Goal: Task Accomplishment & Management: Use online tool/utility

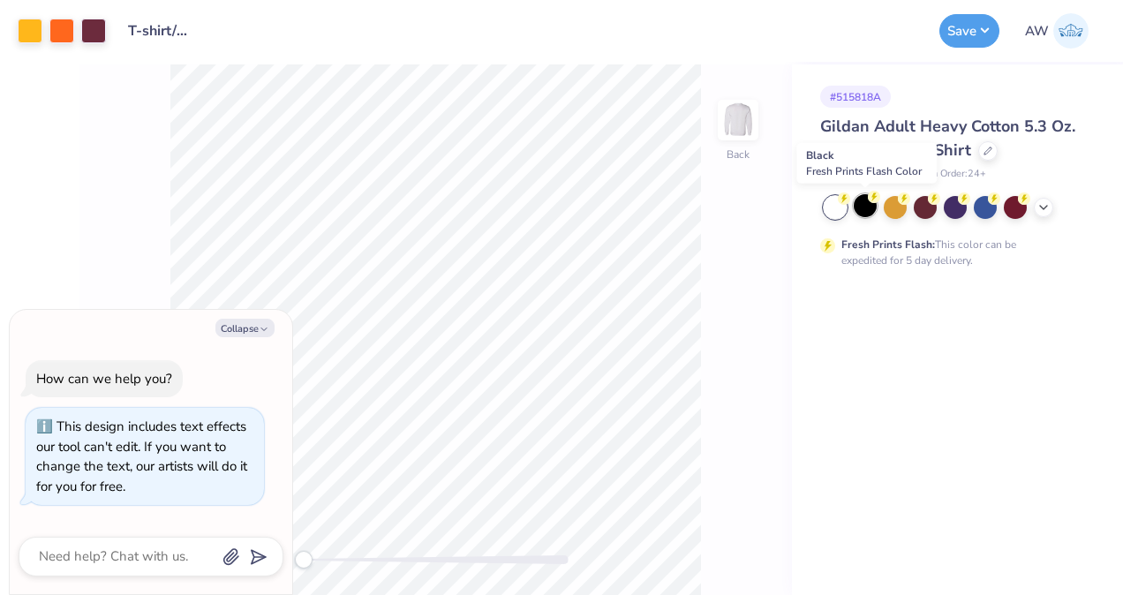
click at [864, 207] on div at bounding box center [864, 205] width 23 height 23
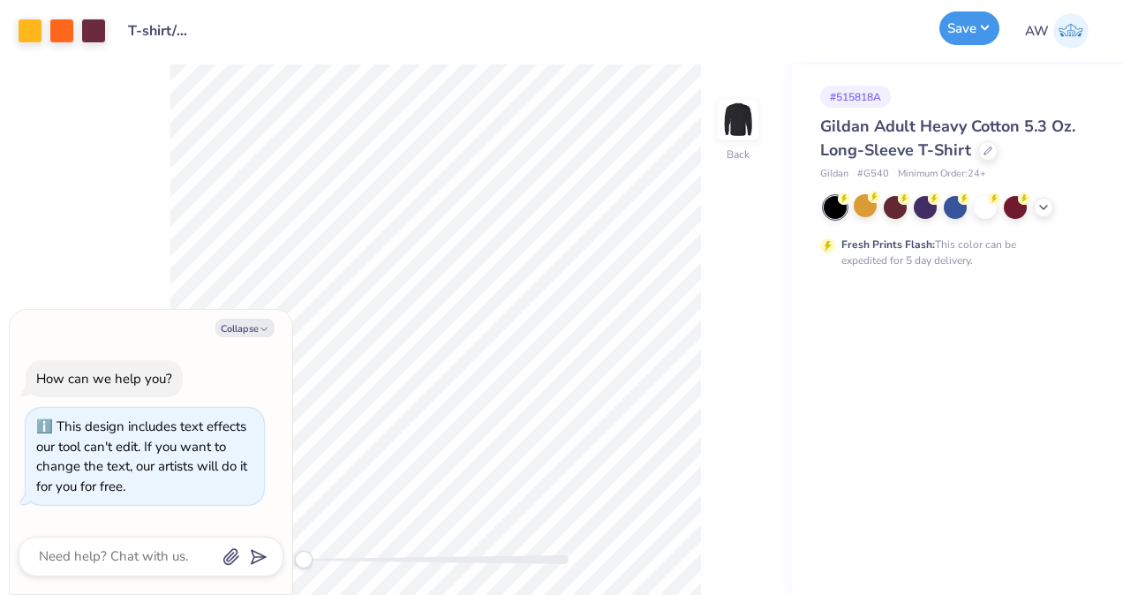
click at [975, 27] on button "Save" at bounding box center [969, 28] width 60 height 34
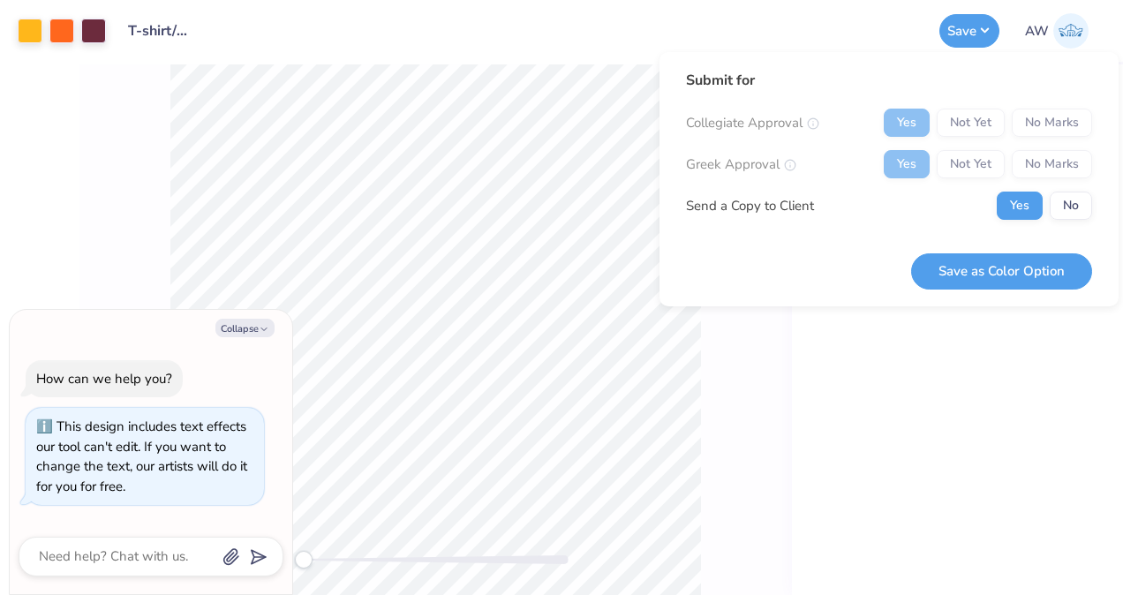
click at [1036, 167] on div "Yes Not Yet No Marks" at bounding box center [987, 164] width 208 height 28
click at [1030, 154] on div "Yes Not Yet No Marks" at bounding box center [987, 164] width 208 height 28
click at [1085, 212] on button "No" at bounding box center [1070, 206] width 42 height 28
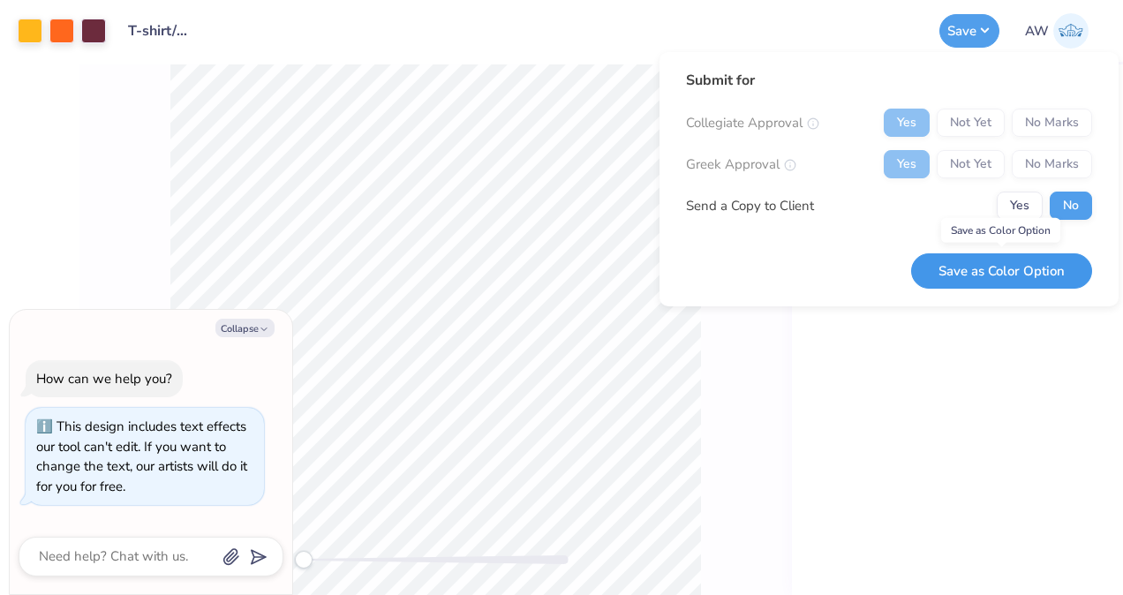
click at [1012, 267] on button "Save as Color Option" at bounding box center [1001, 271] width 181 height 36
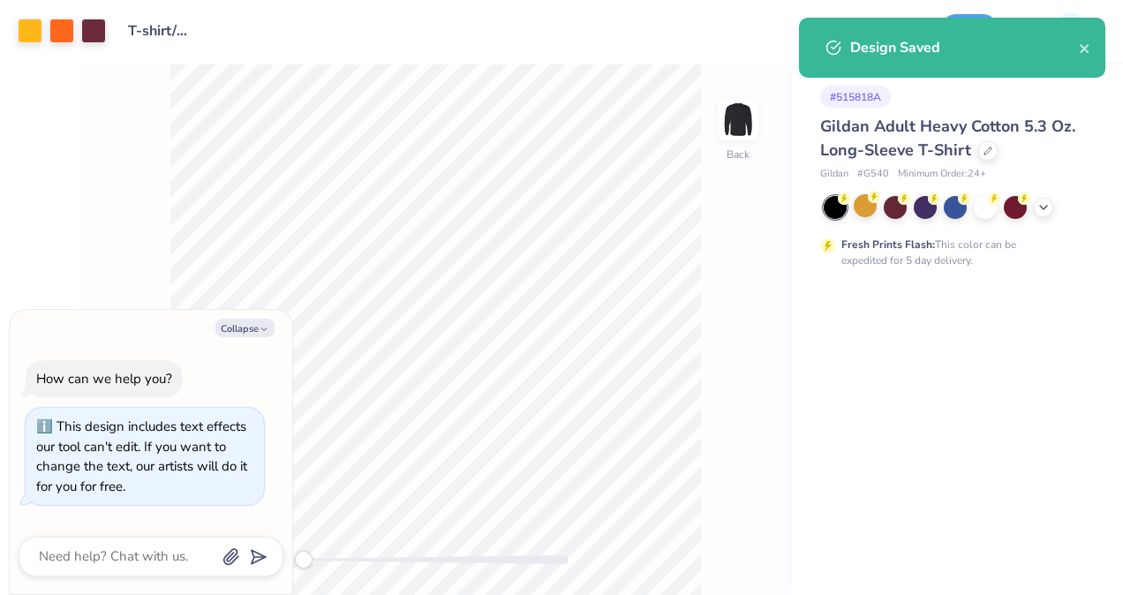
type textarea "x"
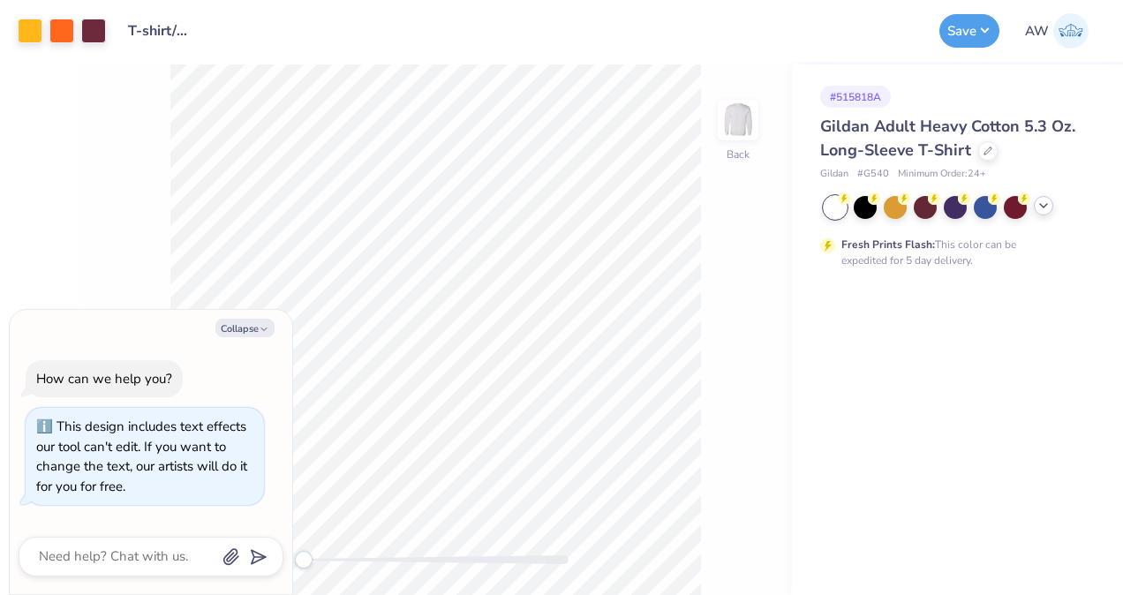
click at [1047, 208] on icon at bounding box center [1043, 206] width 14 height 14
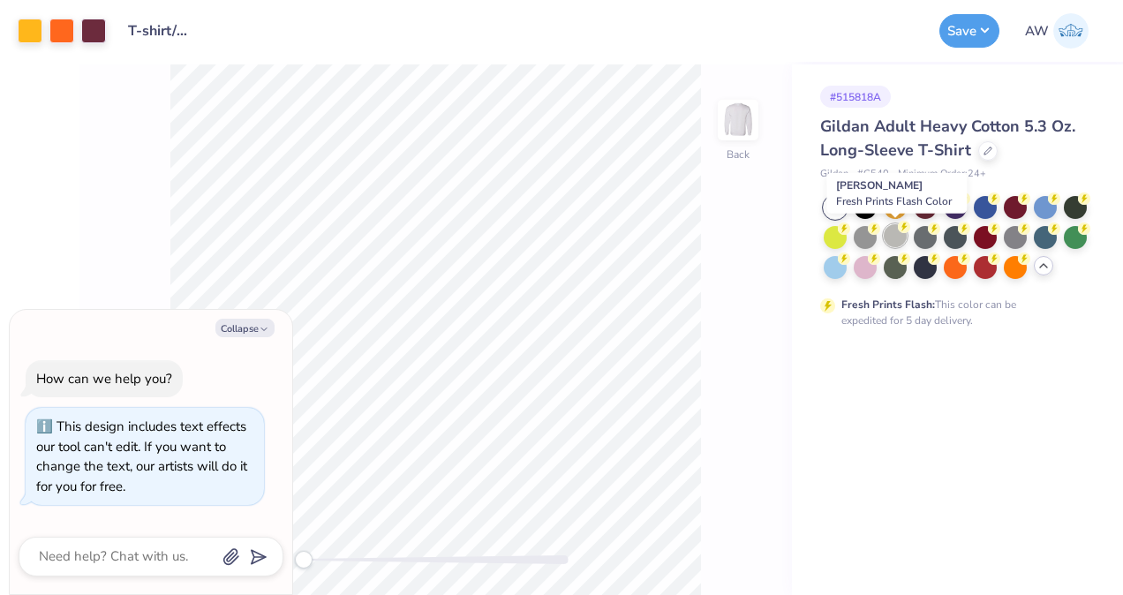
click at [899, 231] on icon at bounding box center [904, 227] width 12 height 12
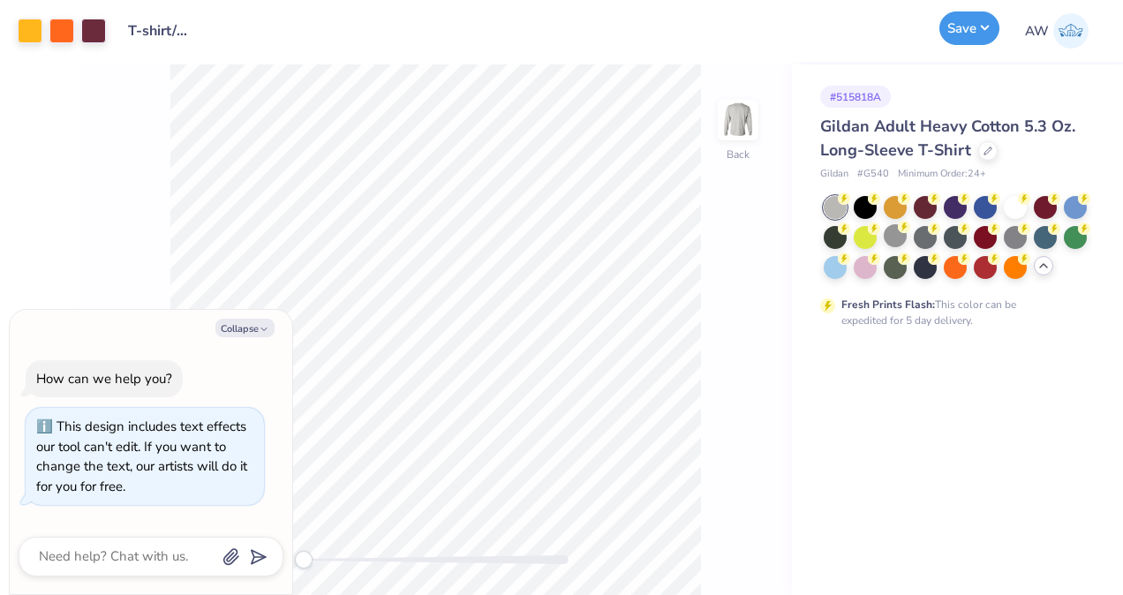
click at [973, 22] on button "Save" at bounding box center [969, 28] width 60 height 34
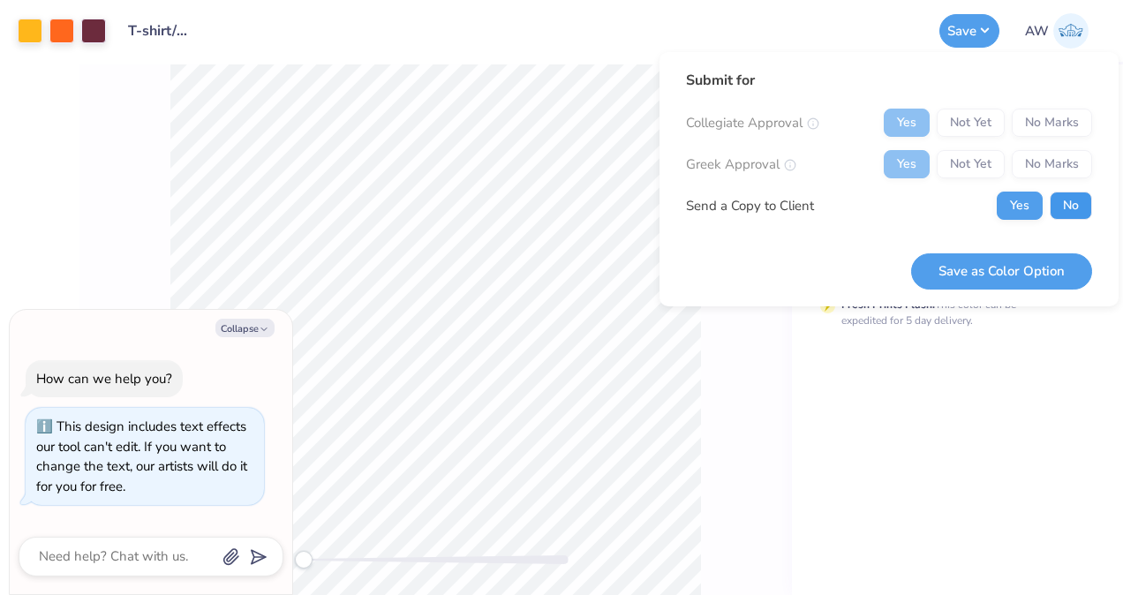
click at [1063, 201] on button "No" at bounding box center [1070, 206] width 42 height 28
click at [1028, 254] on button "Save as Color Option" at bounding box center [1001, 271] width 181 height 36
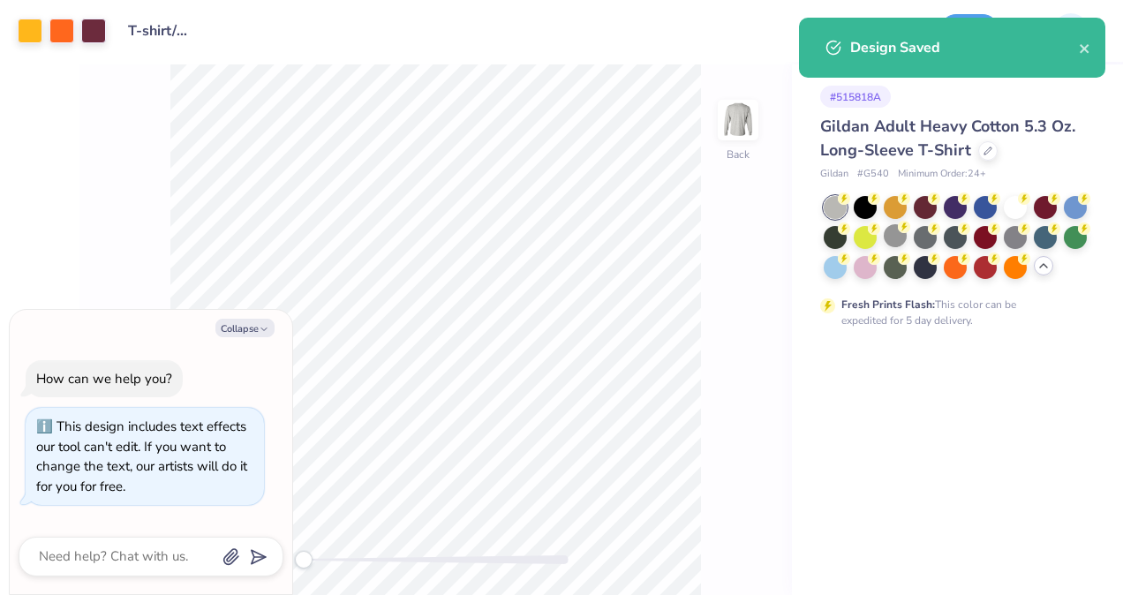
type textarea "x"
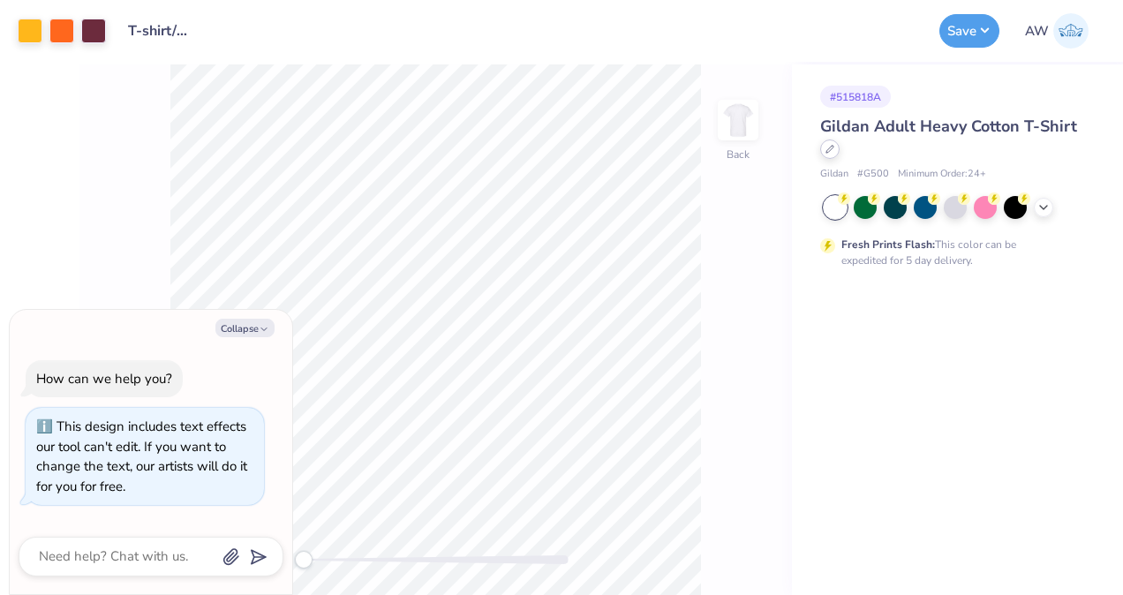
click at [832, 154] on div at bounding box center [829, 148] width 19 height 19
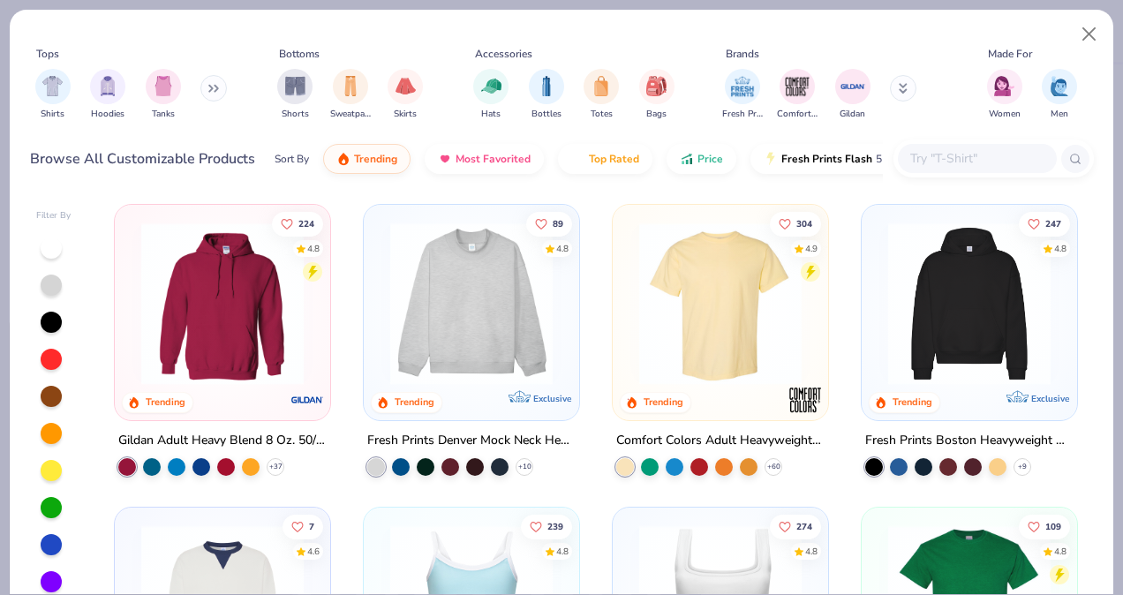
type textarea "x"
click at [947, 160] on input "text" at bounding box center [976, 158] width 136 height 20
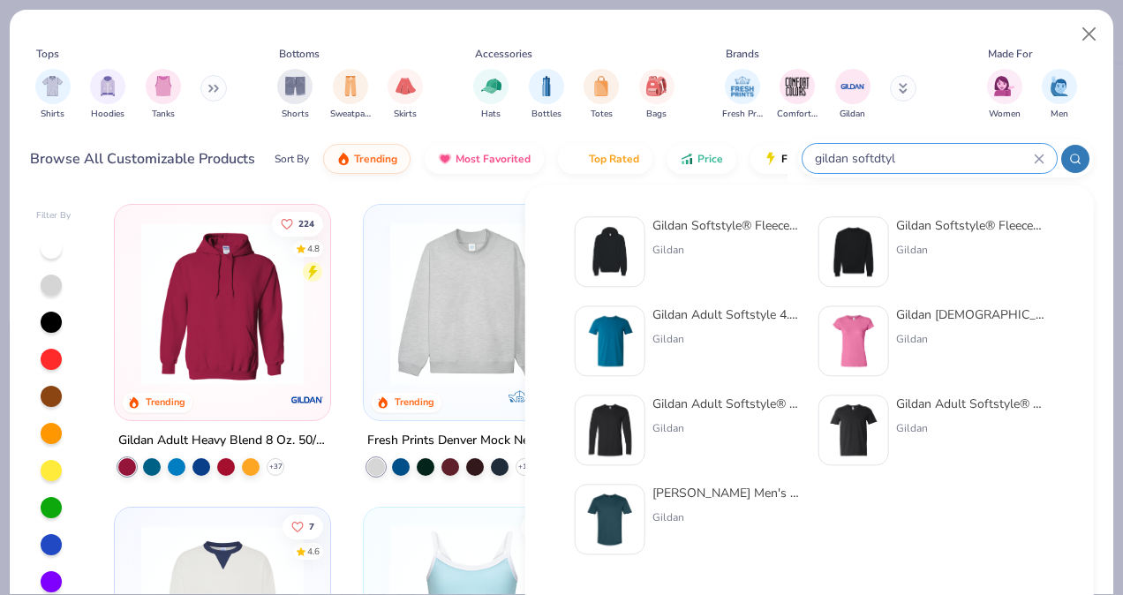
type input "gildan softdtyl"
click at [623, 254] on img at bounding box center [609, 251] width 55 height 55
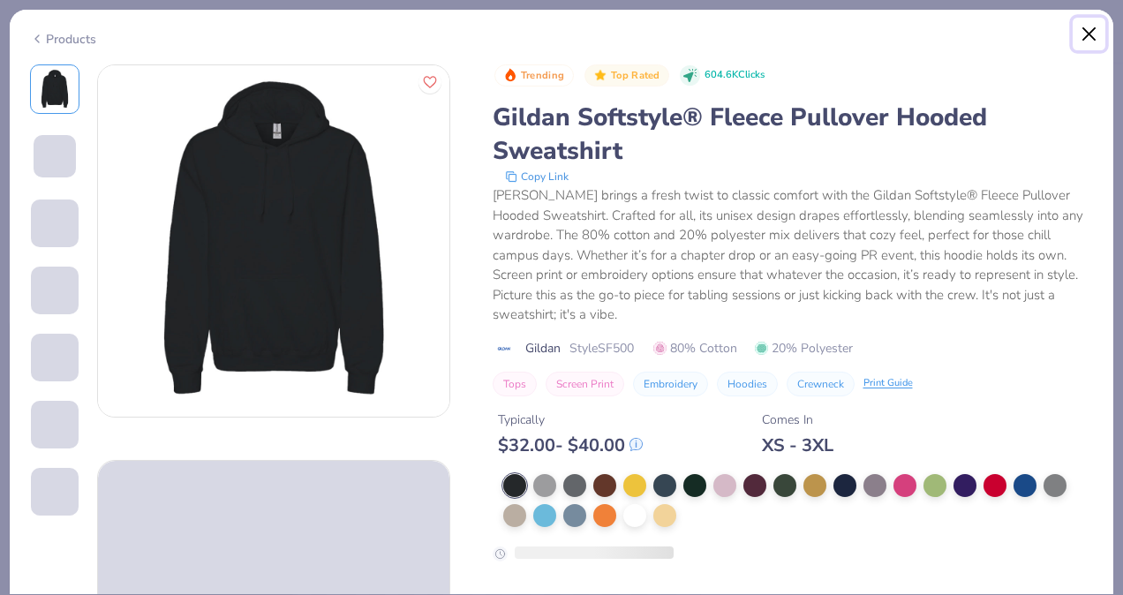
click at [1079, 19] on button "Close" at bounding box center [1089, 35] width 34 height 34
type textarea "x"
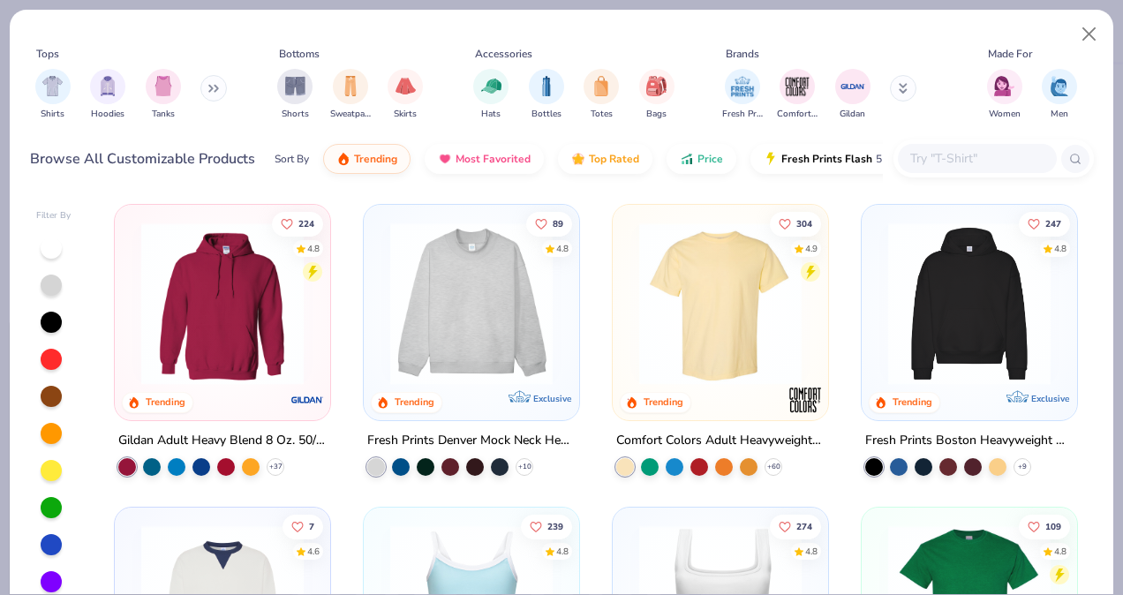
click at [964, 161] on input "text" at bounding box center [976, 158] width 136 height 20
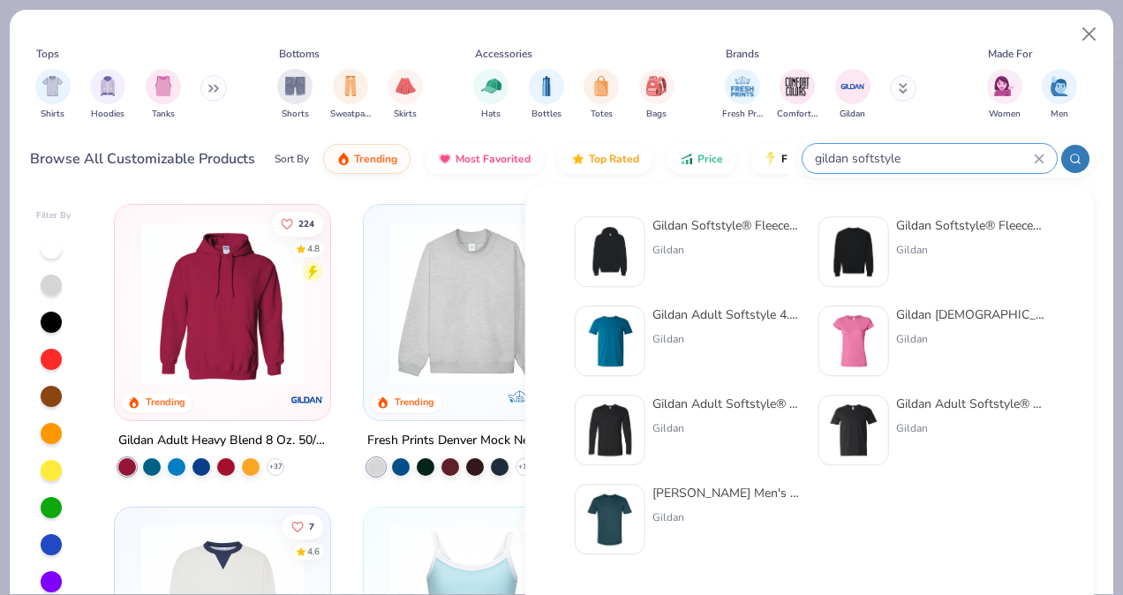
type input "gildan softstyle"
click at [858, 259] on img at bounding box center [853, 251] width 55 height 55
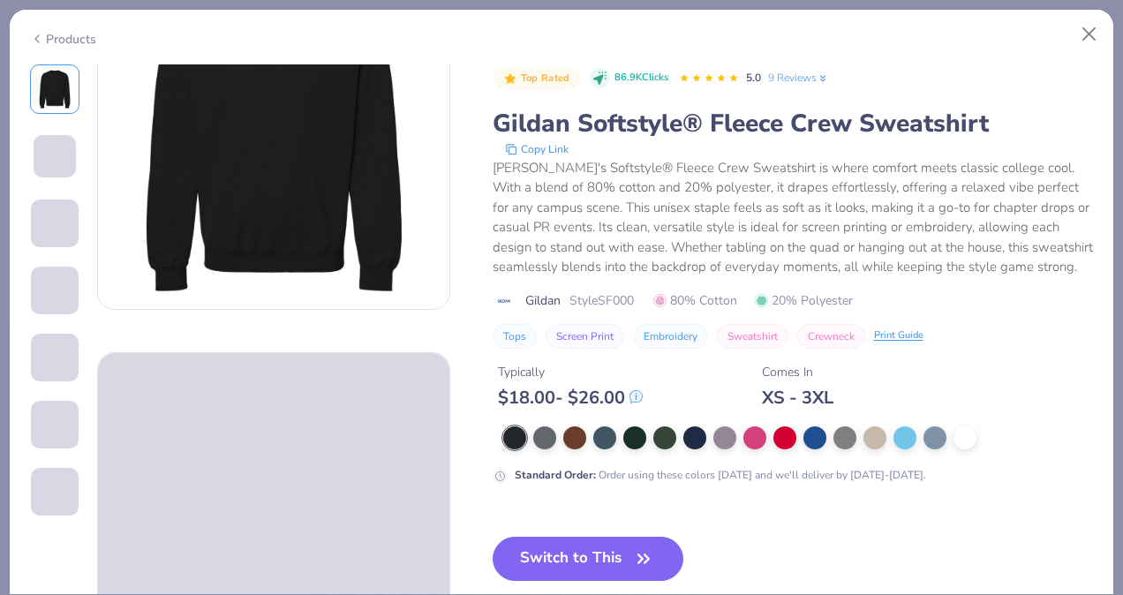
scroll to position [310, 0]
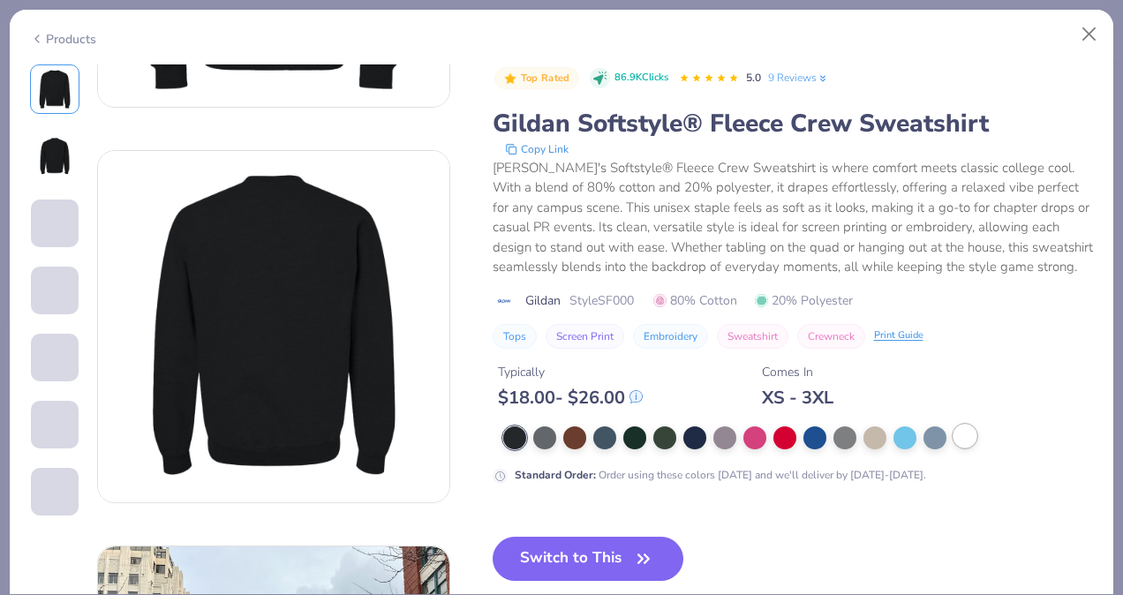
click at [962, 447] on div at bounding box center [964, 436] width 23 height 23
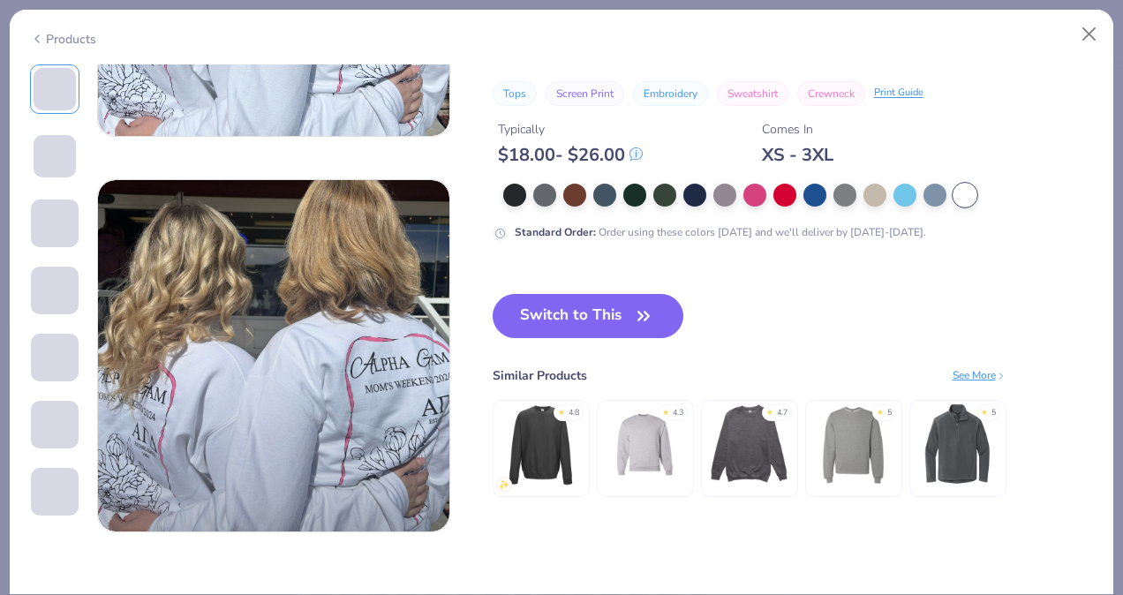
scroll to position [2251, 0]
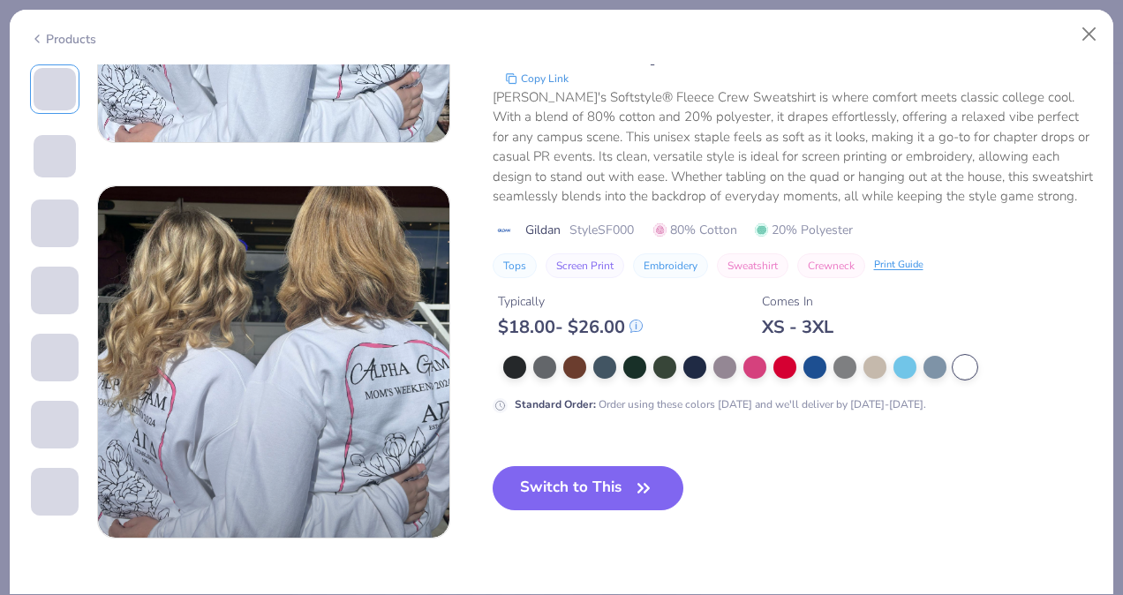
click at [597, 321] on div "$ 18.00 - $ 26.00" at bounding box center [570, 327] width 145 height 22
click at [611, 470] on button "Switch to This" at bounding box center [588, 488] width 192 height 44
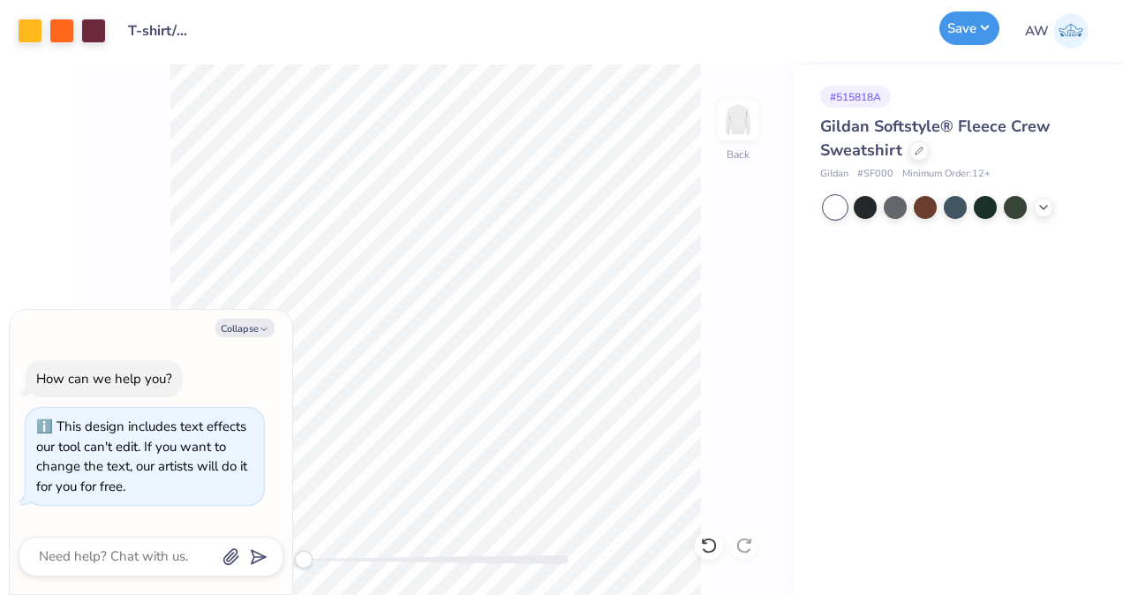
click at [974, 26] on button "Save" at bounding box center [969, 28] width 60 height 34
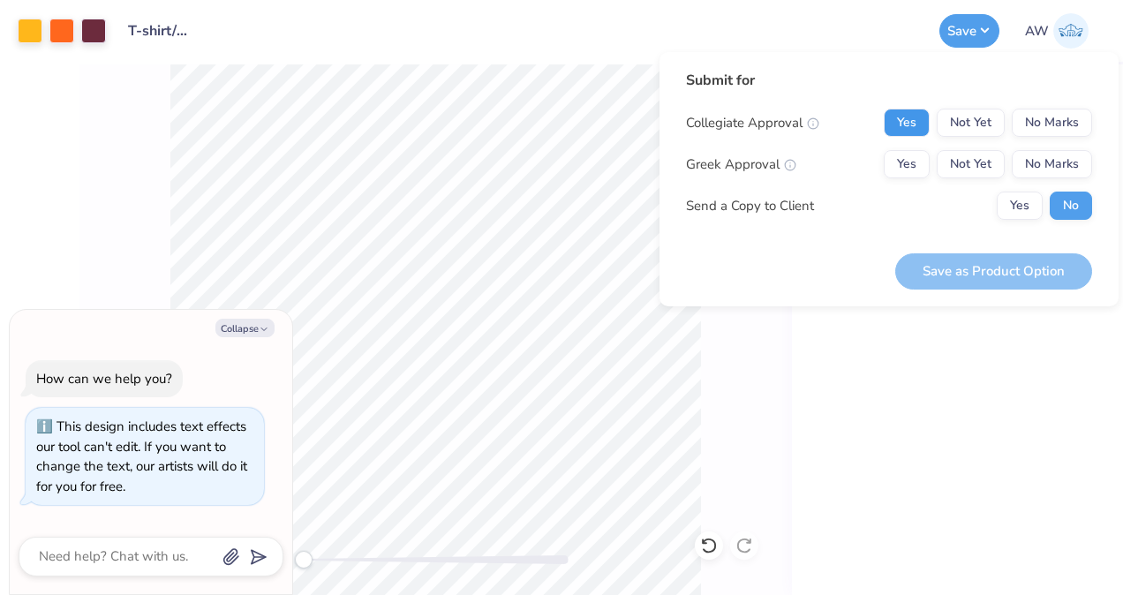
click at [916, 130] on button "Yes" at bounding box center [906, 123] width 46 height 28
click at [1041, 172] on button "No Marks" at bounding box center [1051, 164] width 80 height 28
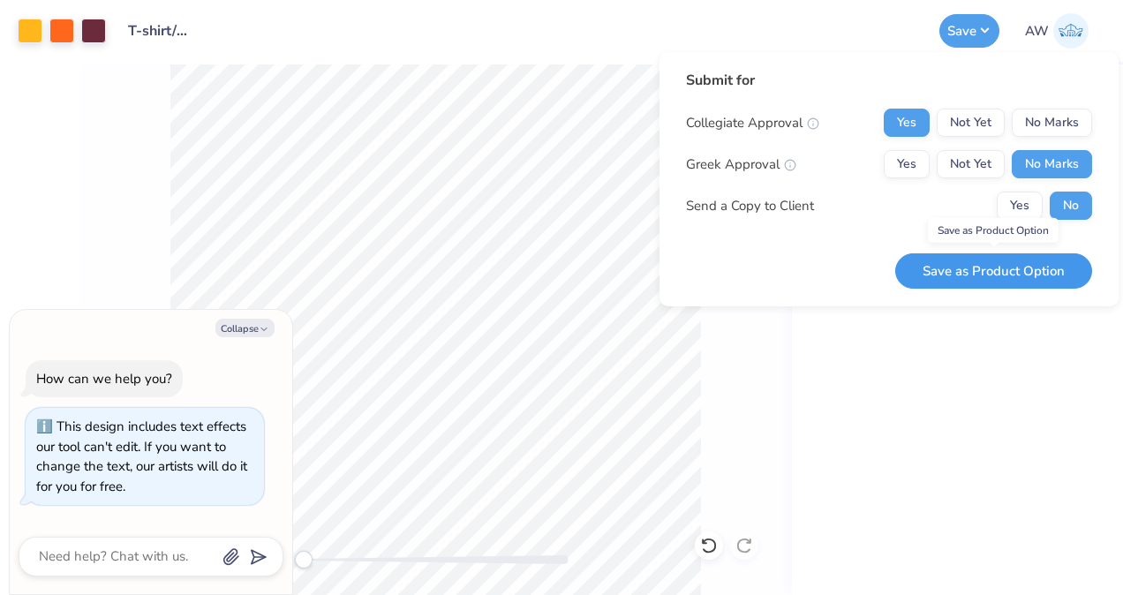
click at [1035, 270] on button "Save as Product Option" at bounding box center [993, 271] width 197 height 36
type textarea "x"
